Goal: Find specific page/section: Find specific page/section

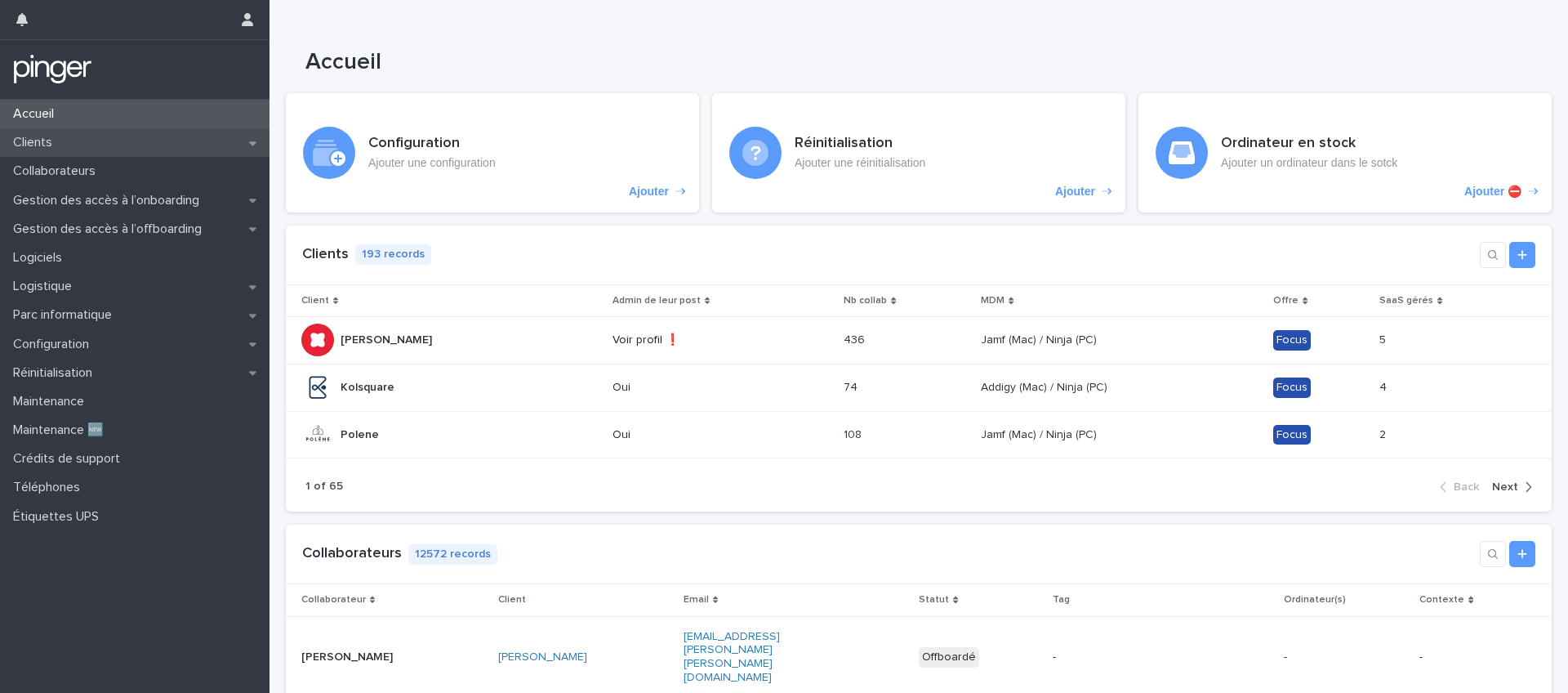
click at [129, 150] on div "Clients" at bounding box center [134, 143] width 269 height 29
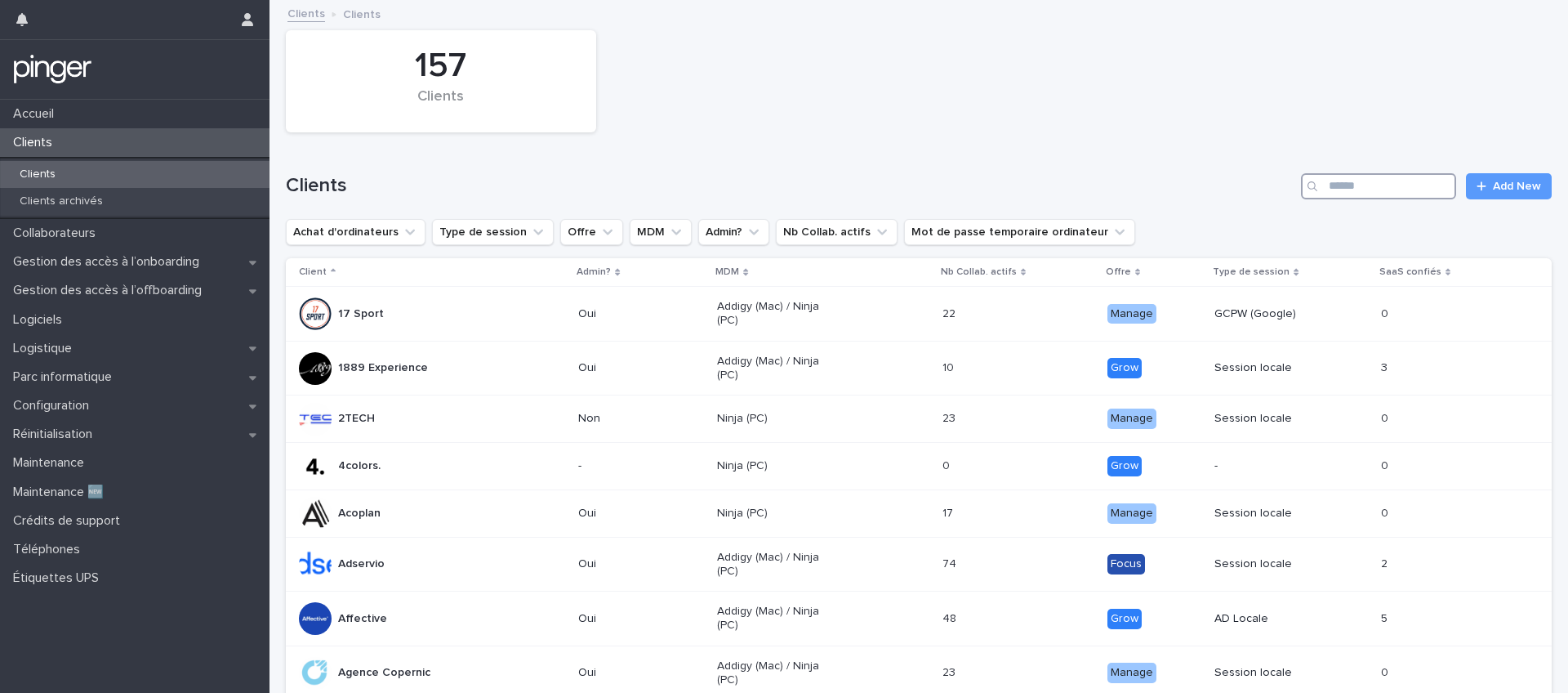
click at [1345, 183] on input "Search" at bounding box center [1378, 186] width 155 height 26
type input "********"
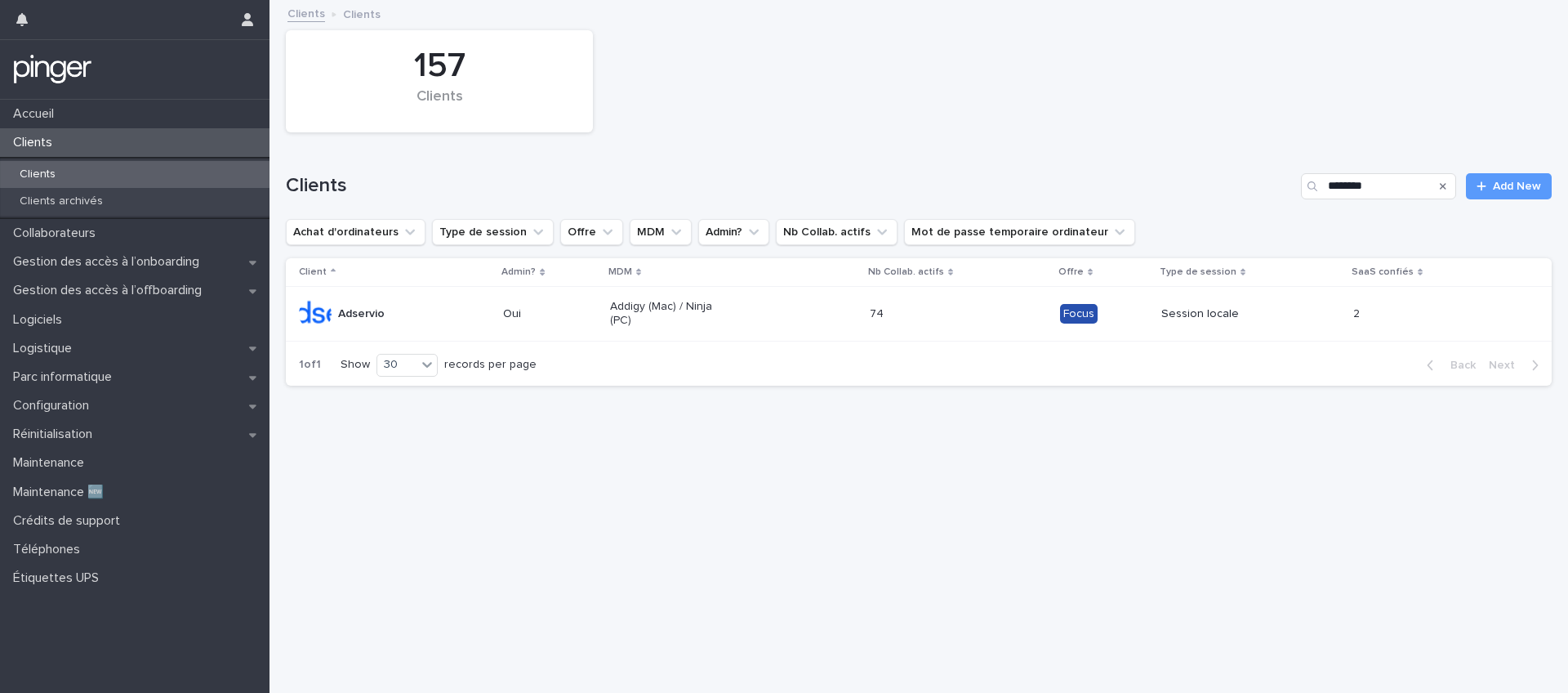
click at [451, 324] on div "Adservio" at bounding box center [394, 313] width 191 height 32
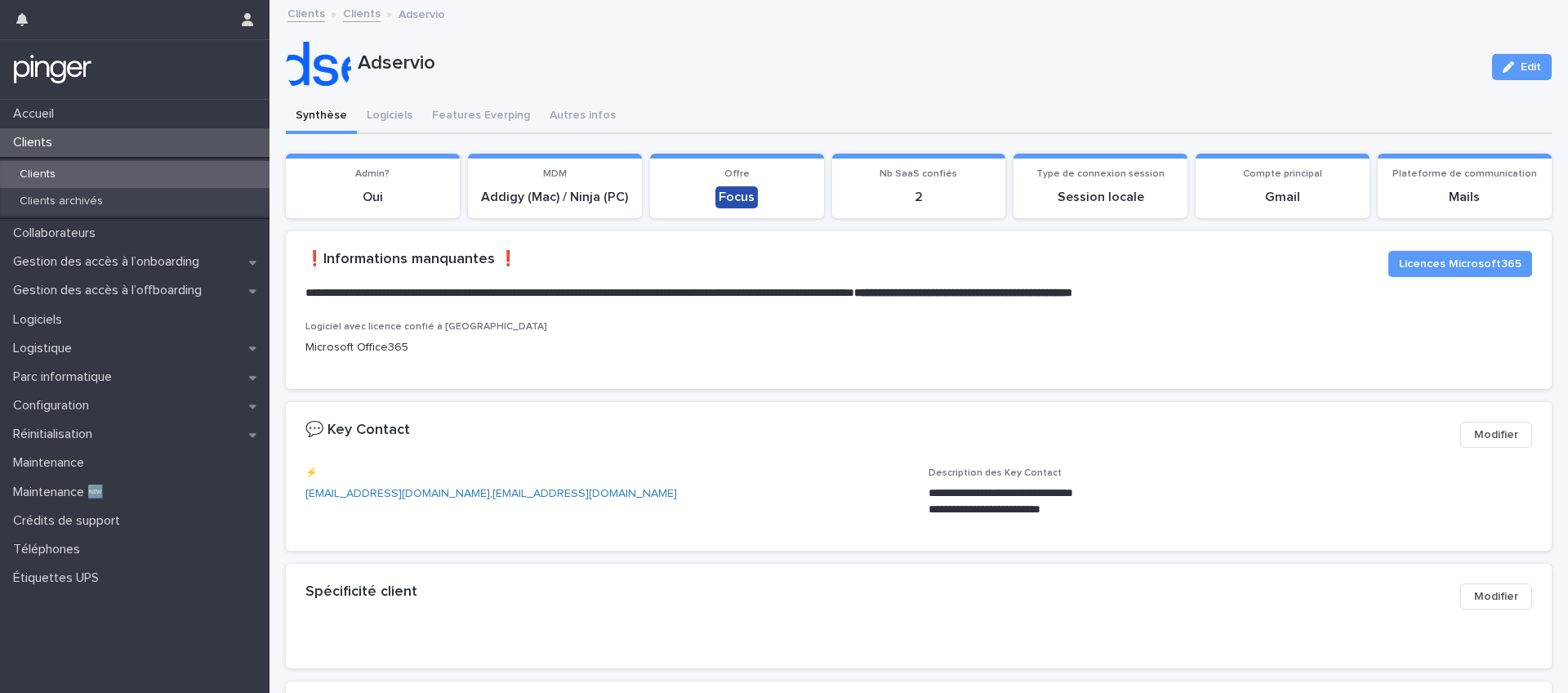
click at [41, 137] on p "Clients" at bounding box center [36, 143] width 59 height 15
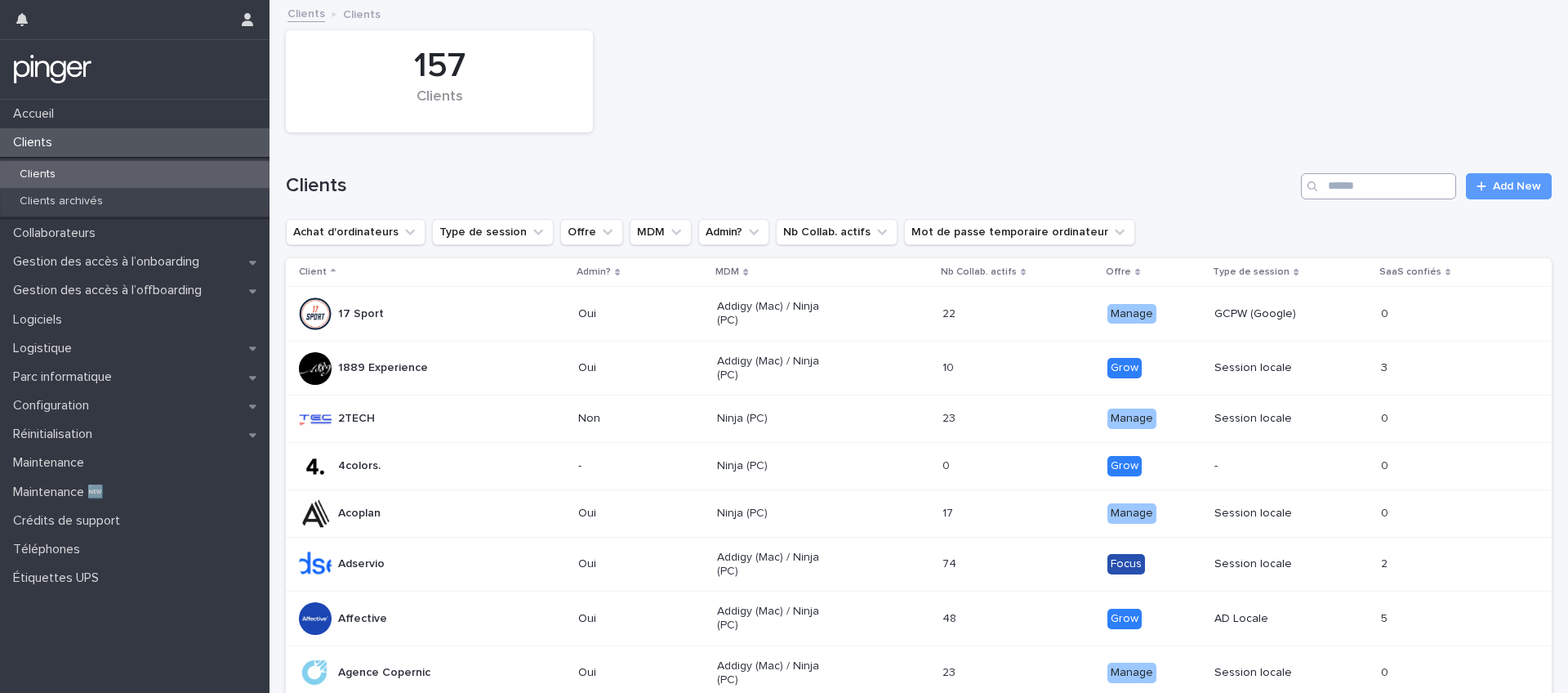
drag, startPoint x: 1381, startPoint y: 202, endPoint x: 1382, endPoint y: 193, distance: 9.1
click at [1381, 200] on div "Clients Add New" at bounding box center [919, 179] width 1266 height 78
click at [1381, 191] on input "Search" at bounding box center [1378, 186] width 155 height 26
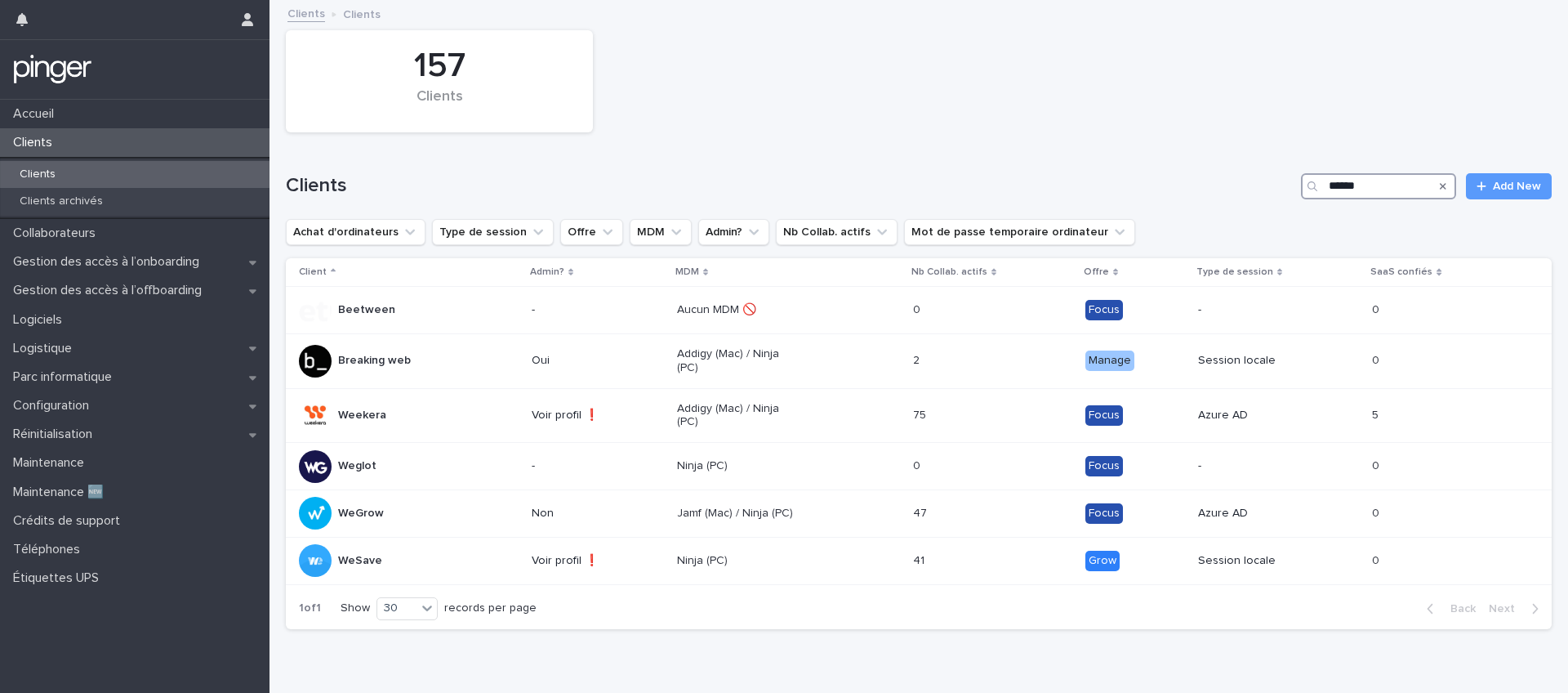
type input "******"
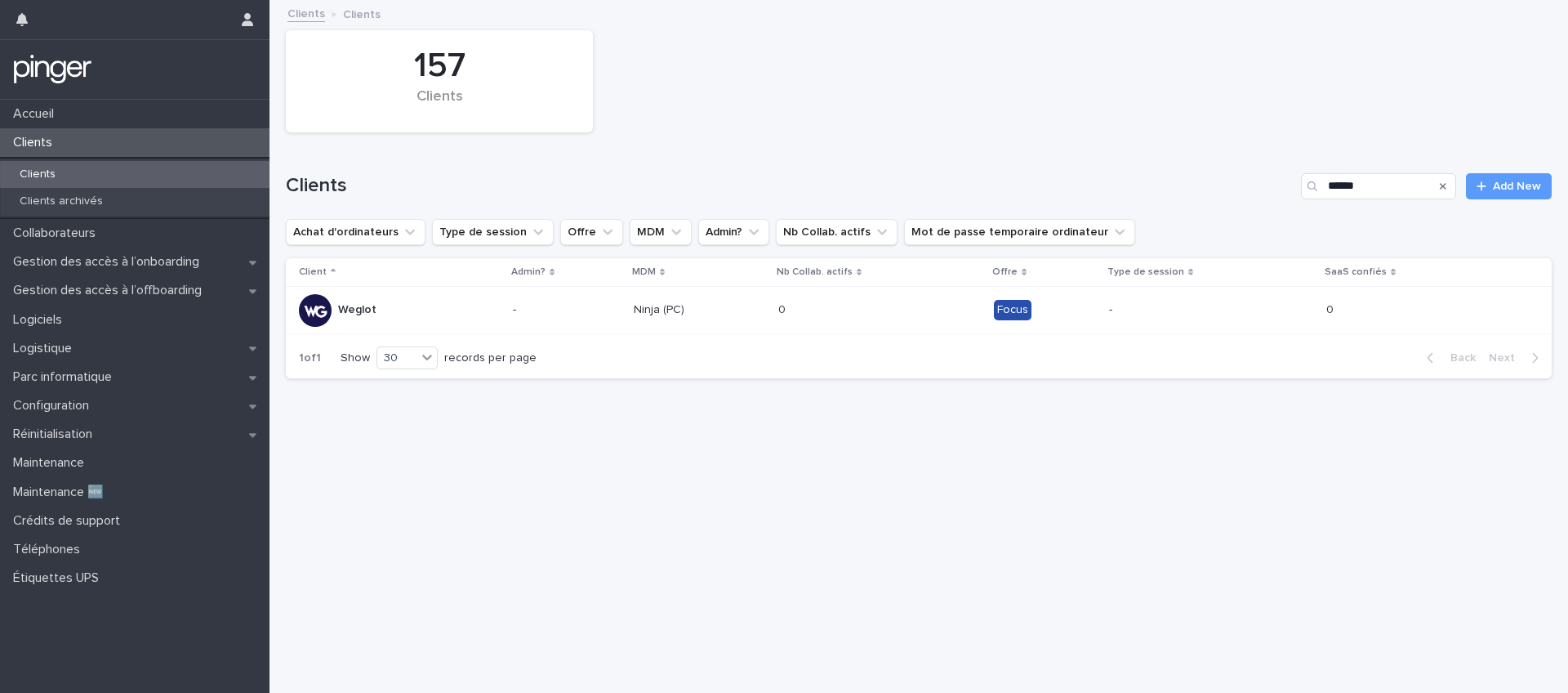
click at [630, 313] on td "Ninja (PC)" at bounding box center [700, 311] width 144 height 48
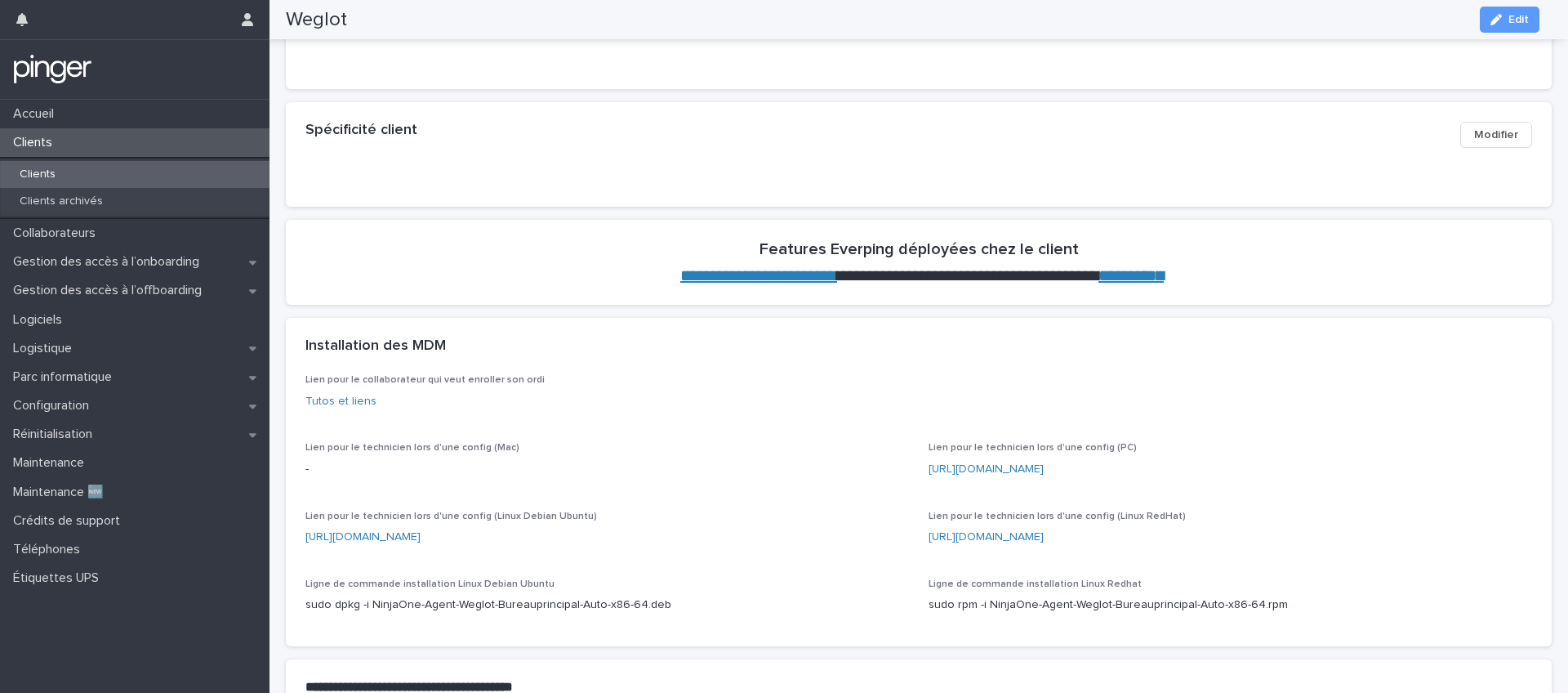
scroll to position [567, 0]
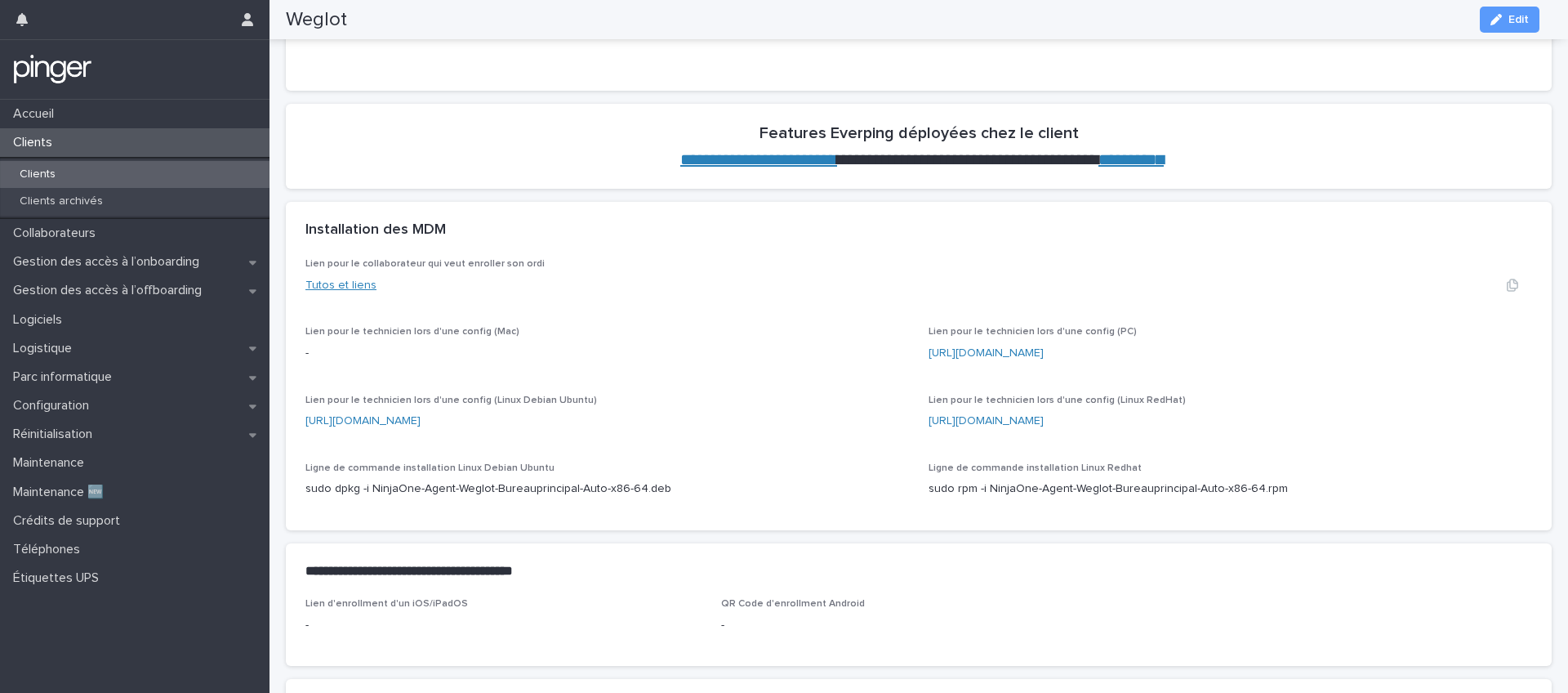
click at [346, 284] on link "Tutos et liens" at bounding box center [341, 285] width 71 height 11
